Goal: Entertainment & Leisure: Browse casually

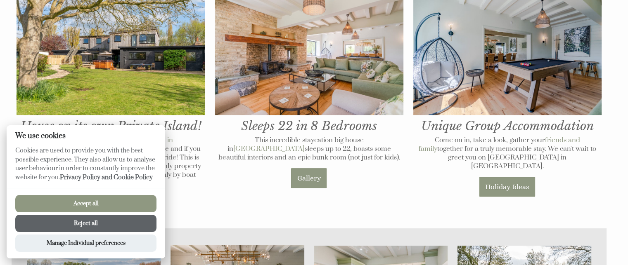
scroll to position [349, 0]
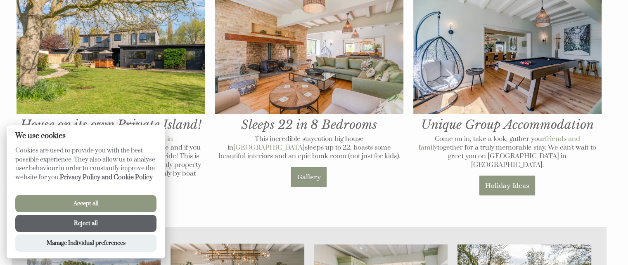
click at [98, 222] on button "Reject all" at bounding box center [85, 223] width 141 height 17
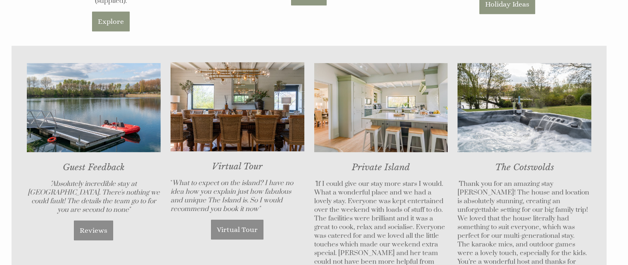
scroll to position [531, 0]
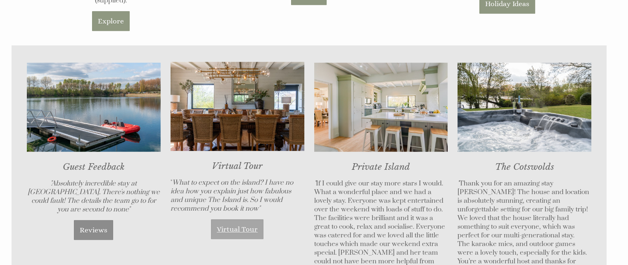
click at [238, 220] on link "Virtual Tour" at bounding box center [237, 230] width 52 height 20
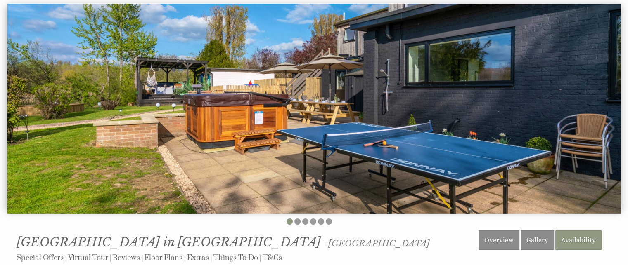
scroll to position [102, 0]
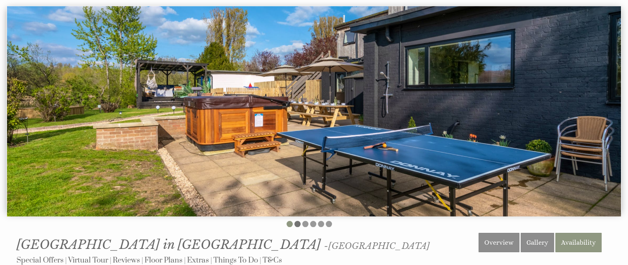
click at [298, 225] on li at bounding box center [297, 224] width 6 height 6
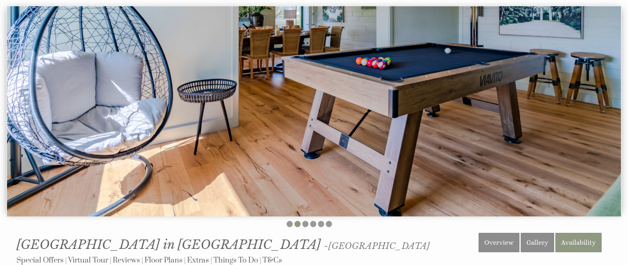
click at [309, 223] on ul at bounding box center [309, 225] width 595 height 8
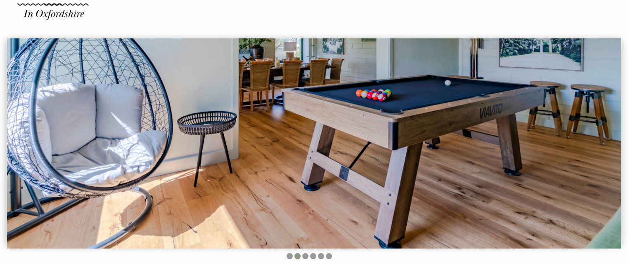
scroll to position [78, 0]
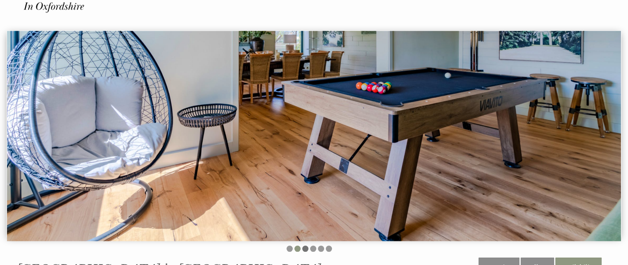
click at [305, 248] on li at bounding box center [305, 249] width 6 height 6
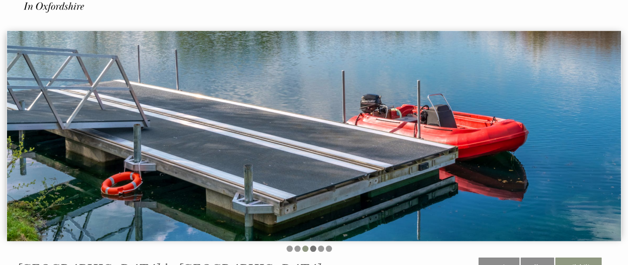
click at [312, 250] on li at bounding box center [313, 249] width 6 height 6
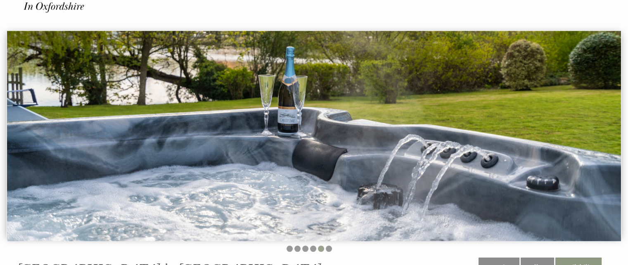
click at [321, 249] on li at bounding box center [321, 249] width 6 height 6
click at [330, 249] on li at bounding box center [329, 249] width 6 height 6
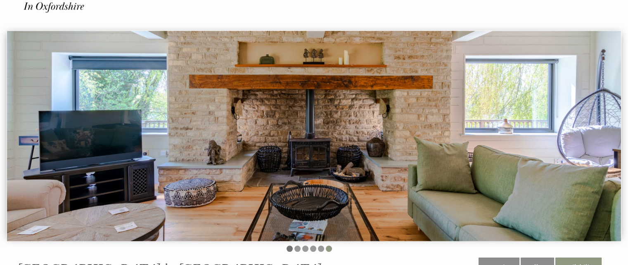
click at [291, 250] on li at bounding box center [289, 249] width 6 height 6
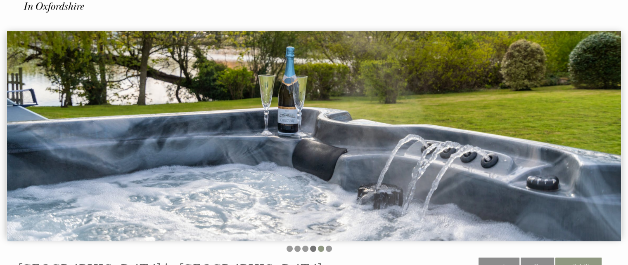
click at [315, 248] on li at bounding box center [313, 249] width 6 height 6
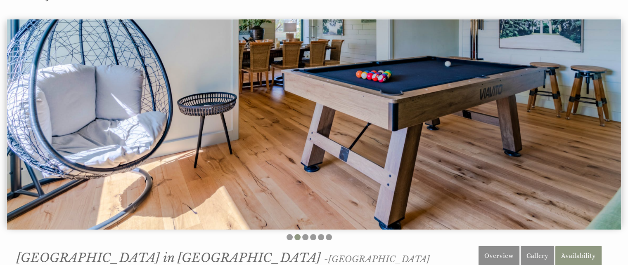
scroll to position [90, 0]
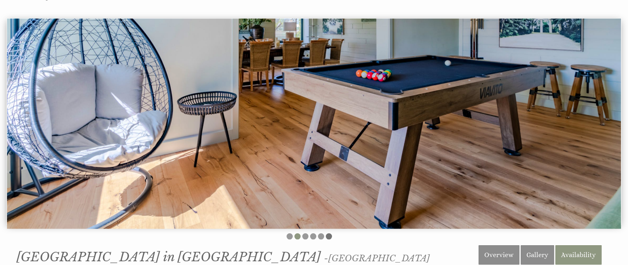
click at [326, 238] on li at bounding box center [329, 237] width 6 height 6
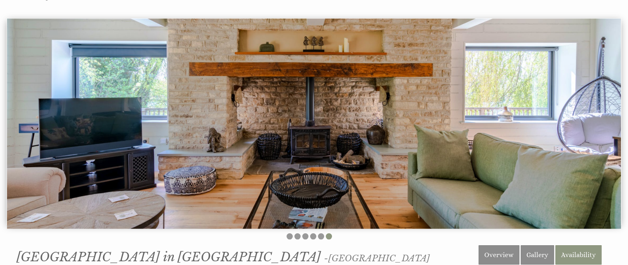
scroll to position [0, 0]
